Goal: Find specific page/section: Locate a particular part of the current website

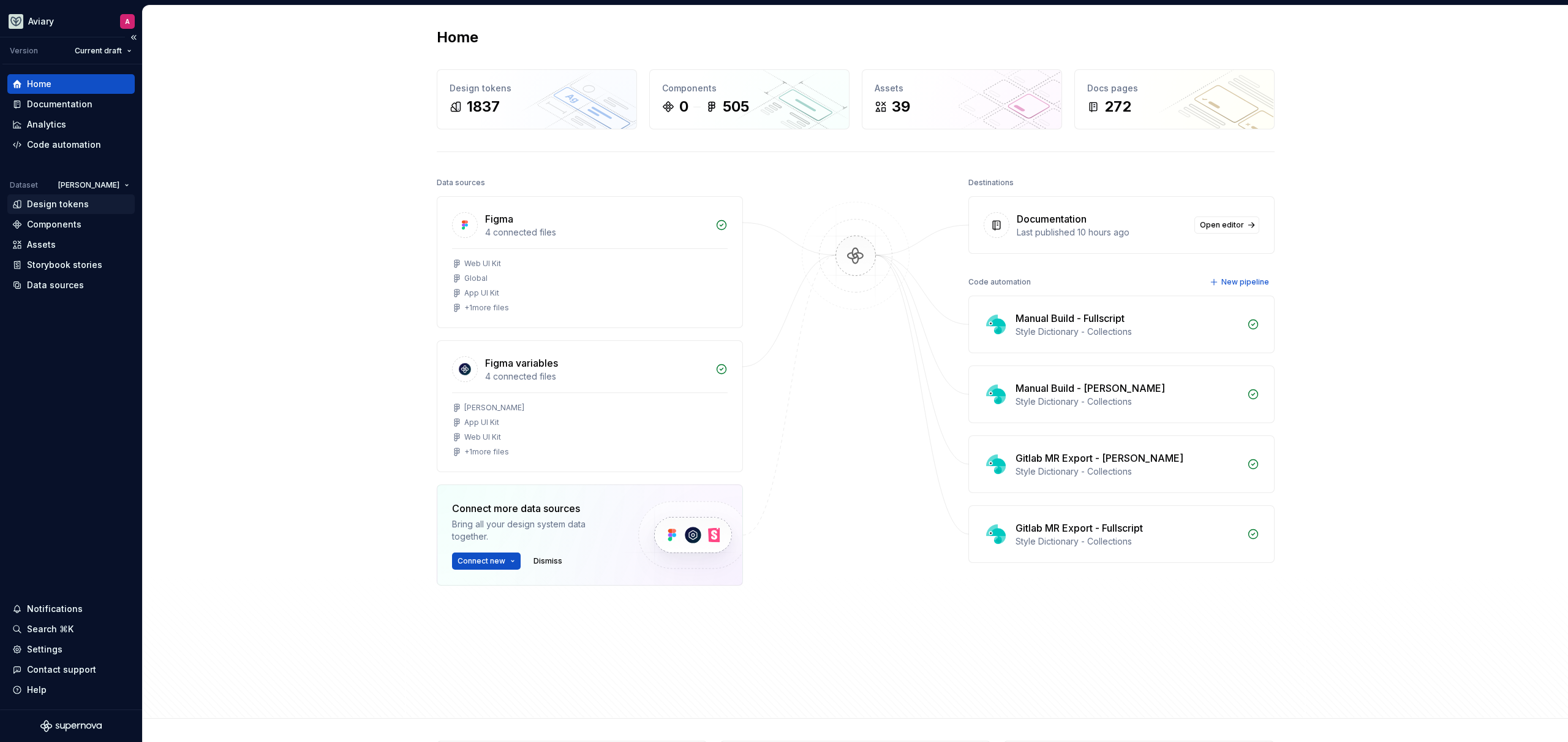
click at [76, 204] on div "Design tokens" at bounding box center [57, 204] width 62 height 12
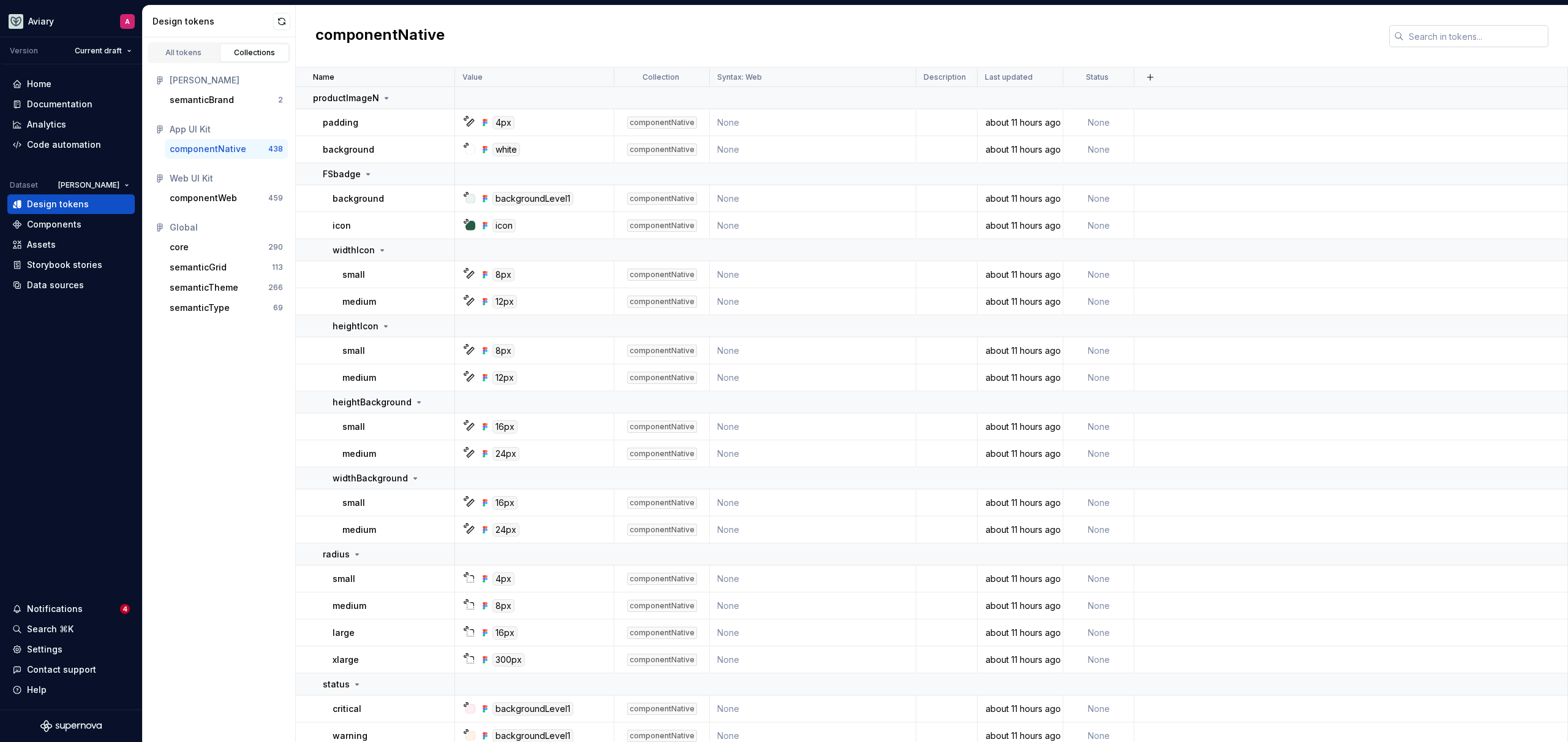
click at [1431, 32] on input "text" at bounding box center [1477, 35] width 145 height 22
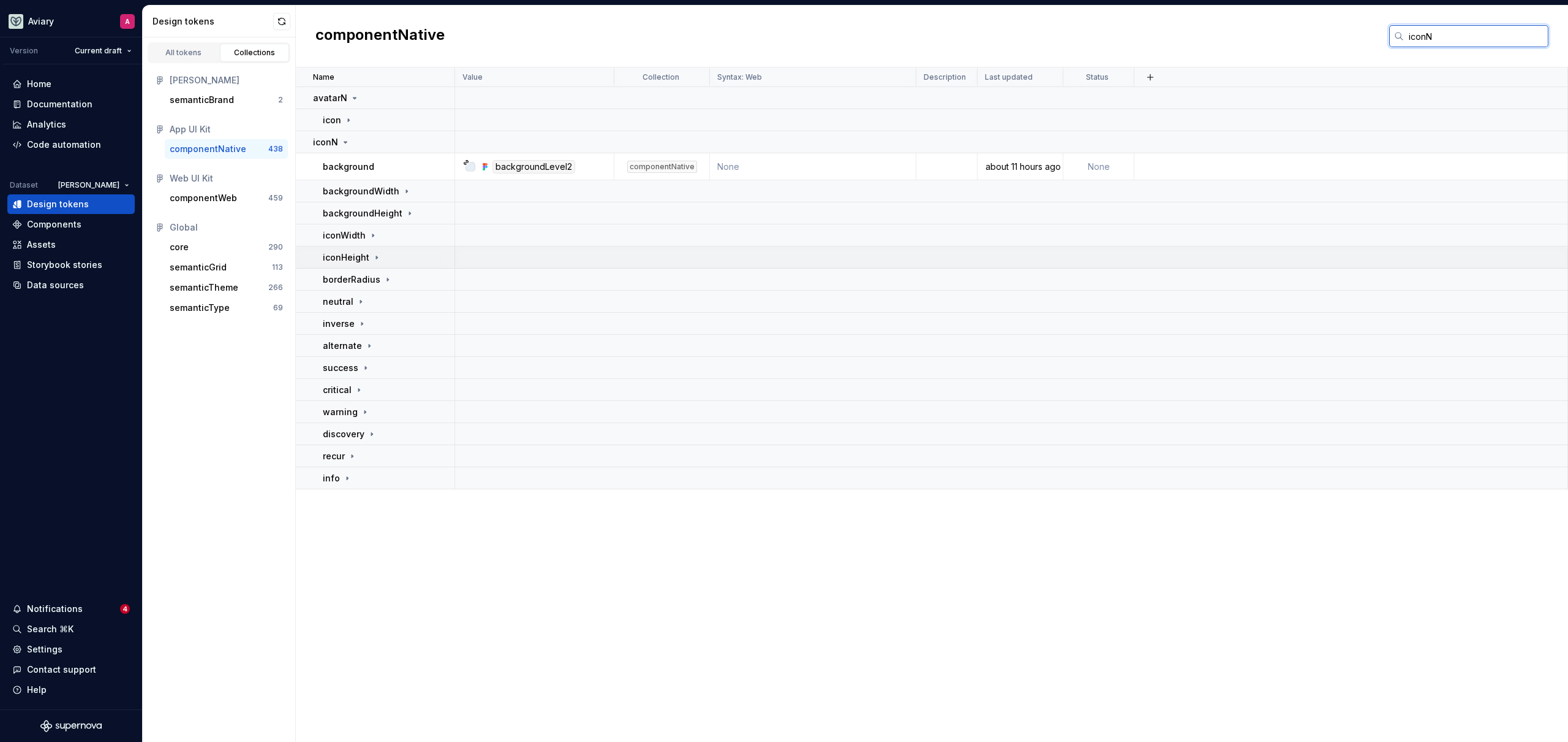
type input "iconN"
click at [393, 251] on div "iconHeight" at bounding box center [388, 257] width 131 height 12
